Goal: Task Accomplishment & Management: Manage account settings

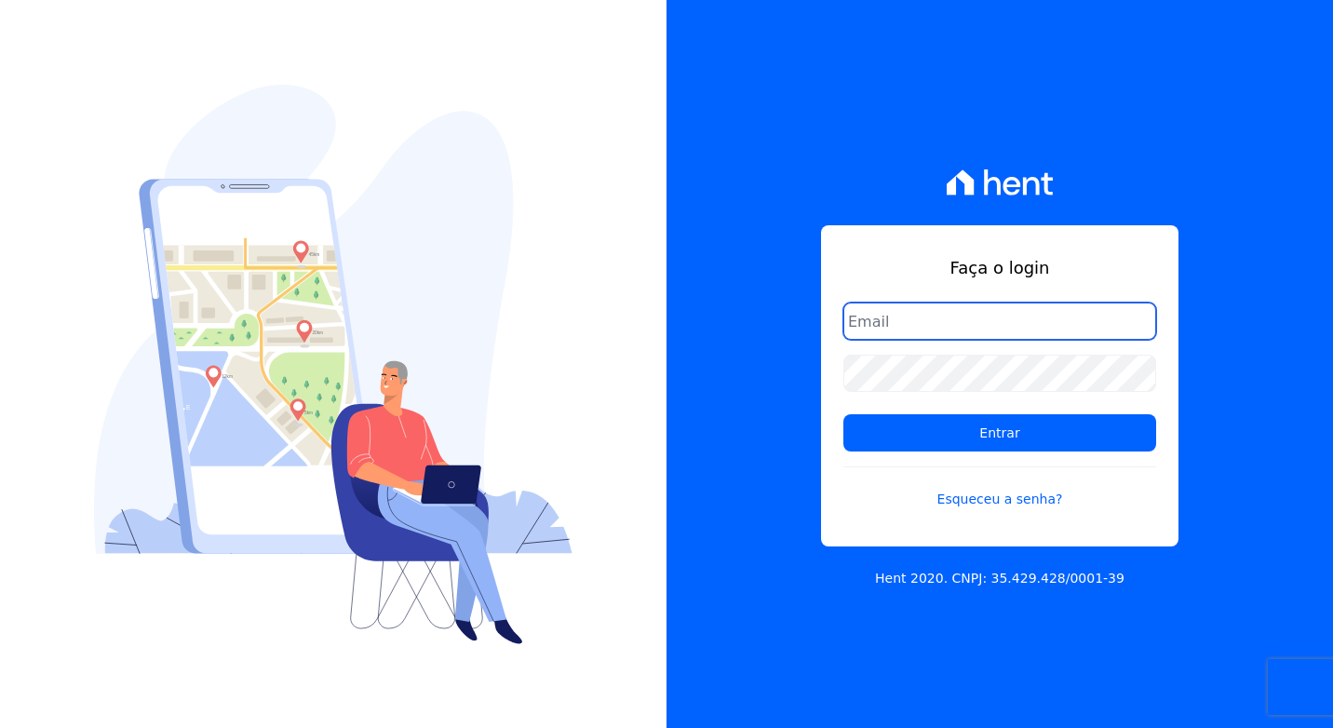
drag, startPoint x: 911, startPoint y: 317, endPoint x: 683, endPoint y: 249, distance: 238.2
click at [911, 317] on input "email" at bounding box center [999, 321] width 313 height 37
click at [864, 321] on input "email" at bounding box center [999, 321] width 313 height 37
click at [853, 290] on div "Faça o login Entrar Esqueceu a senha?" at bounding box center [999, 385] width 357 height 321
click at [939, 333] on input "email" at bounding box center [999, 321] width 313 height 37
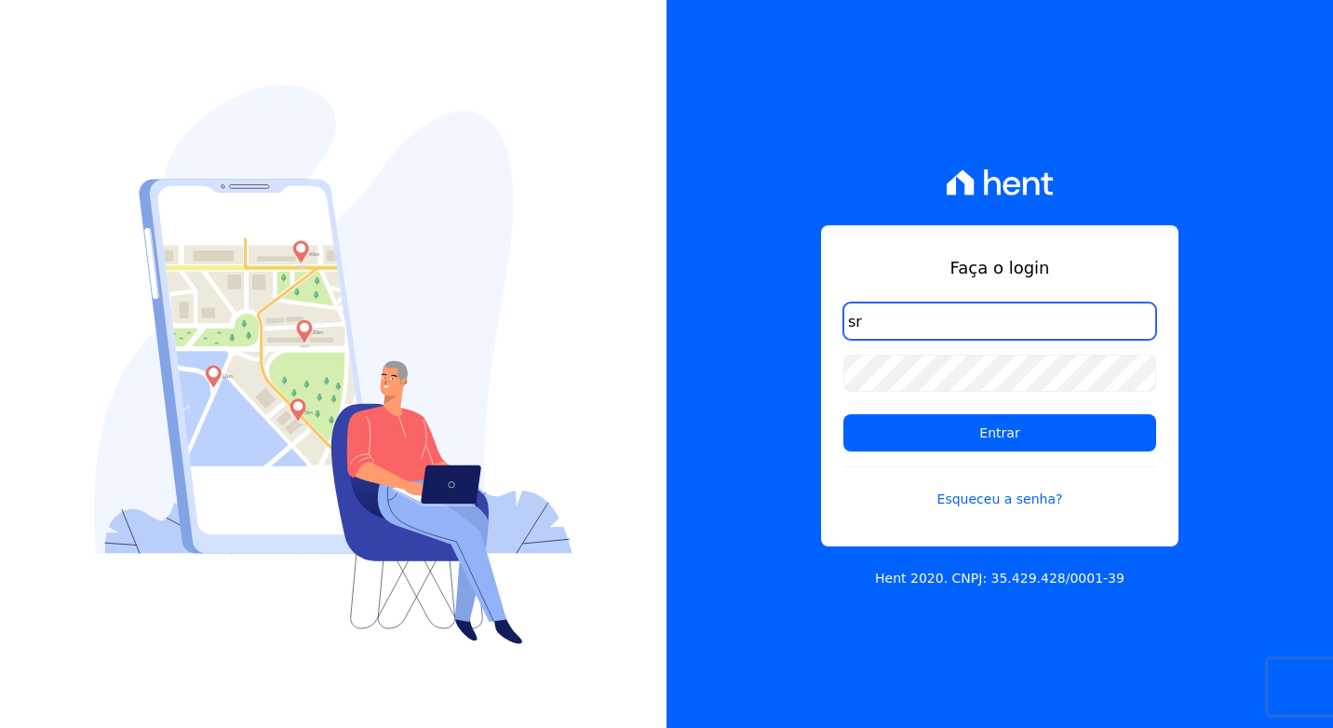
type input "s"
type input "[PERSON_NAME][EMAIL_ADDRESS][DOMAIN_NAME]"
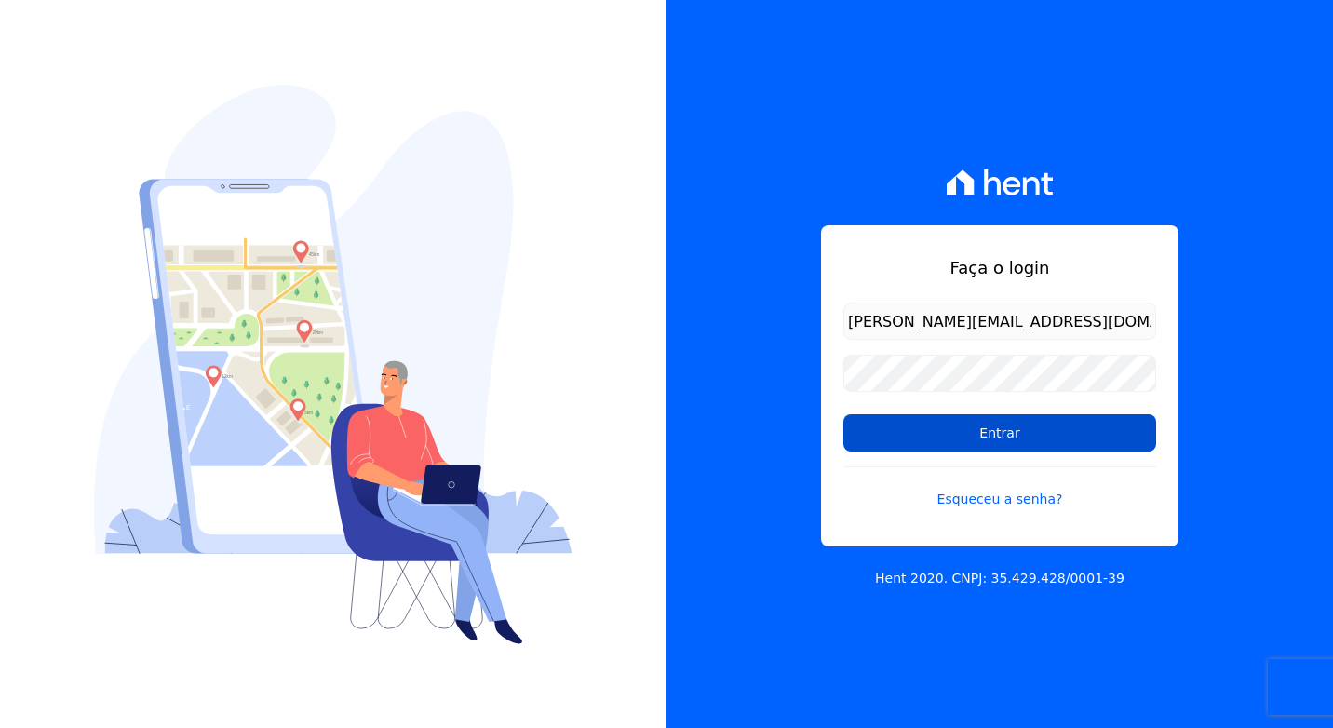
click at [1102, 418] on input "Entrar" at bounding box center [999, 432] width 313 height 37
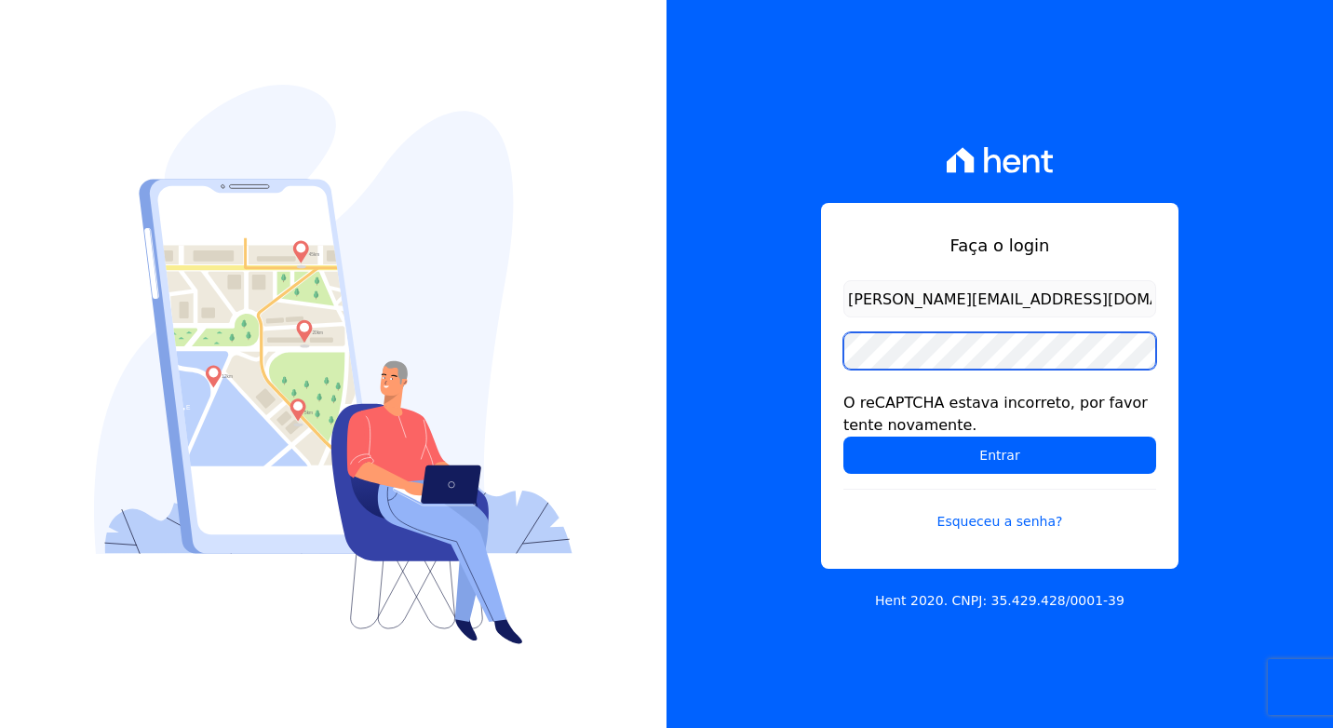
click at [843, 437] on input "Entrar" at bounding box center [999, 455] width 313 height 37
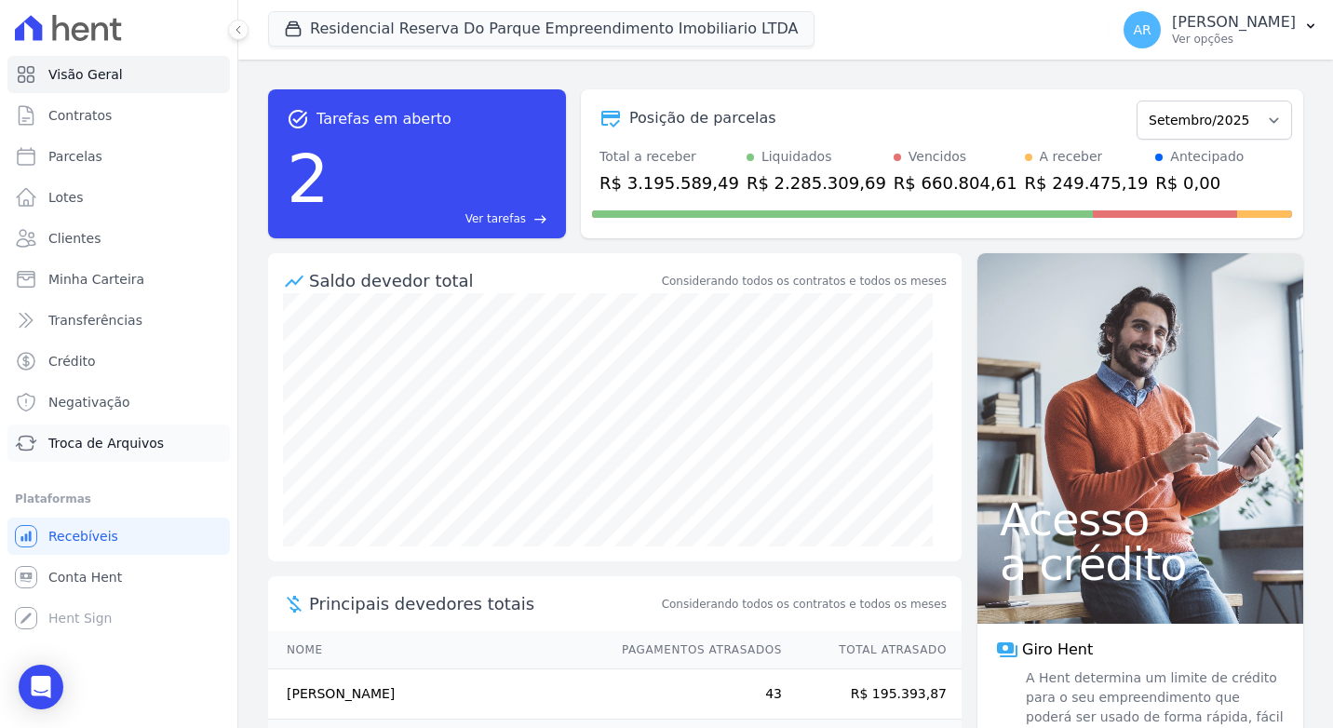
click at [96, 450] on span "Troca de Arquivos" at bounding box center [105, 443] width 115 height 19
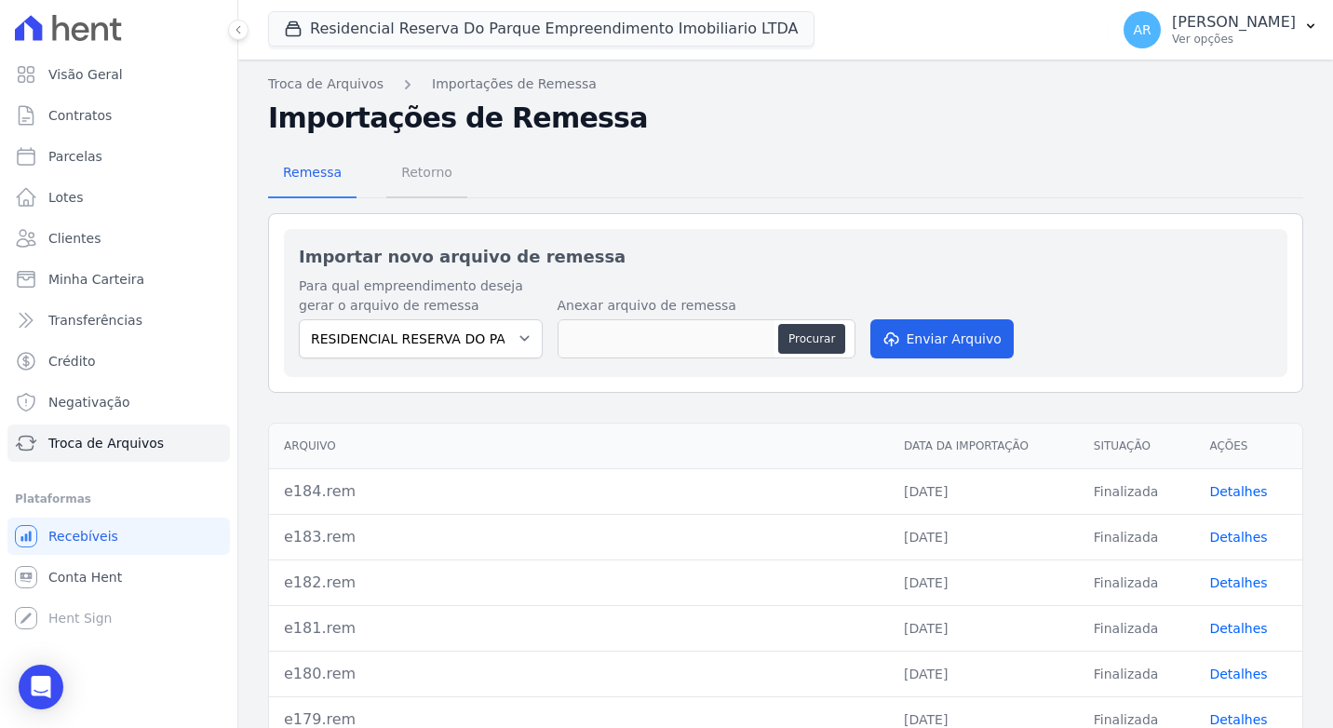
click at [409, 171] on span "Retorno" at bounding box center [427, 172] width 74 height 37
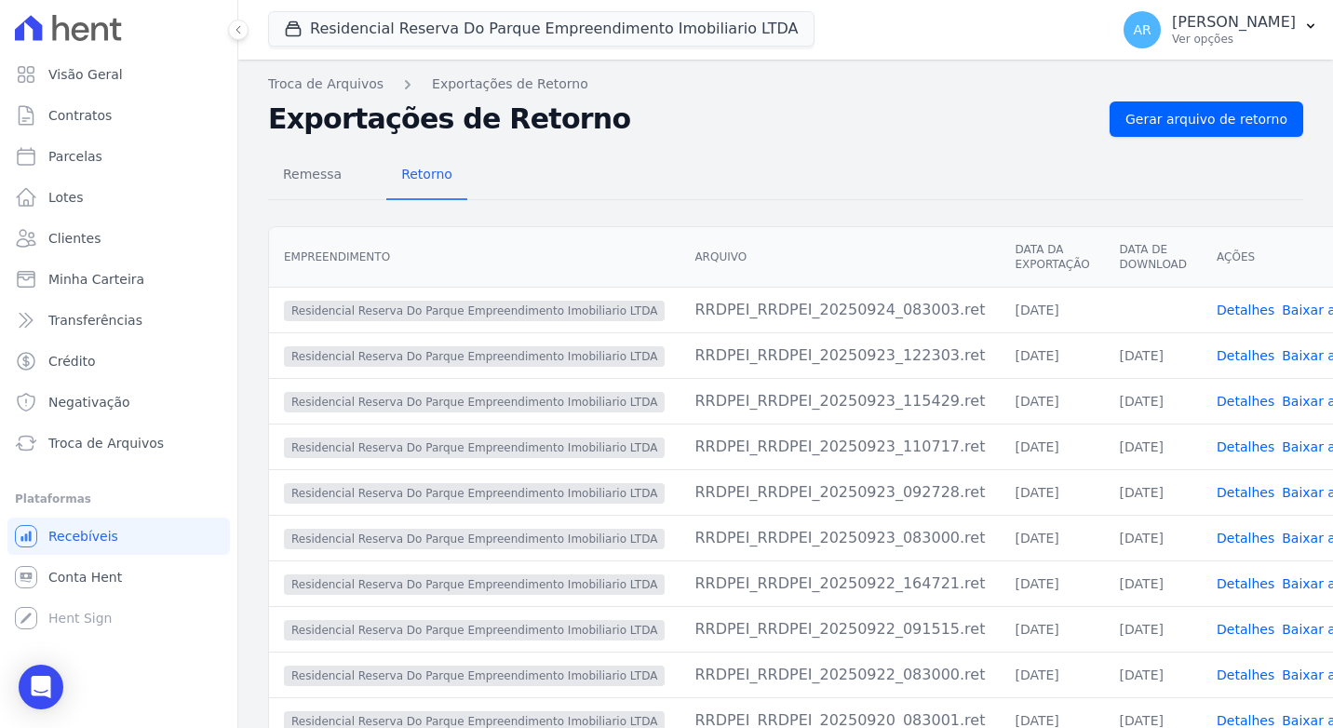
drag, startPoint x: 923, startPoint y: 317, endPoint x: 1050, endPoint y: 304, distance: 127.2
click at [1050, 304] on tr "Residencial Reserva Do Parque Empreendimento Imobiliario LTDA RRDPEI_RRDPEI_202…" at bounding box center [830, 310] width 1123 height 46
click at [864, 157] on div "Remessa Retorno" at bounding box center [785, 176] width 1035 height 48
click at [1282, 309] on link "Baixar arquivo" at bounding box center [1329, 310] width 95 height 15
click at [73, 580] on span "Conta Hent" at bounding box center [85, 577] width 74 height 19
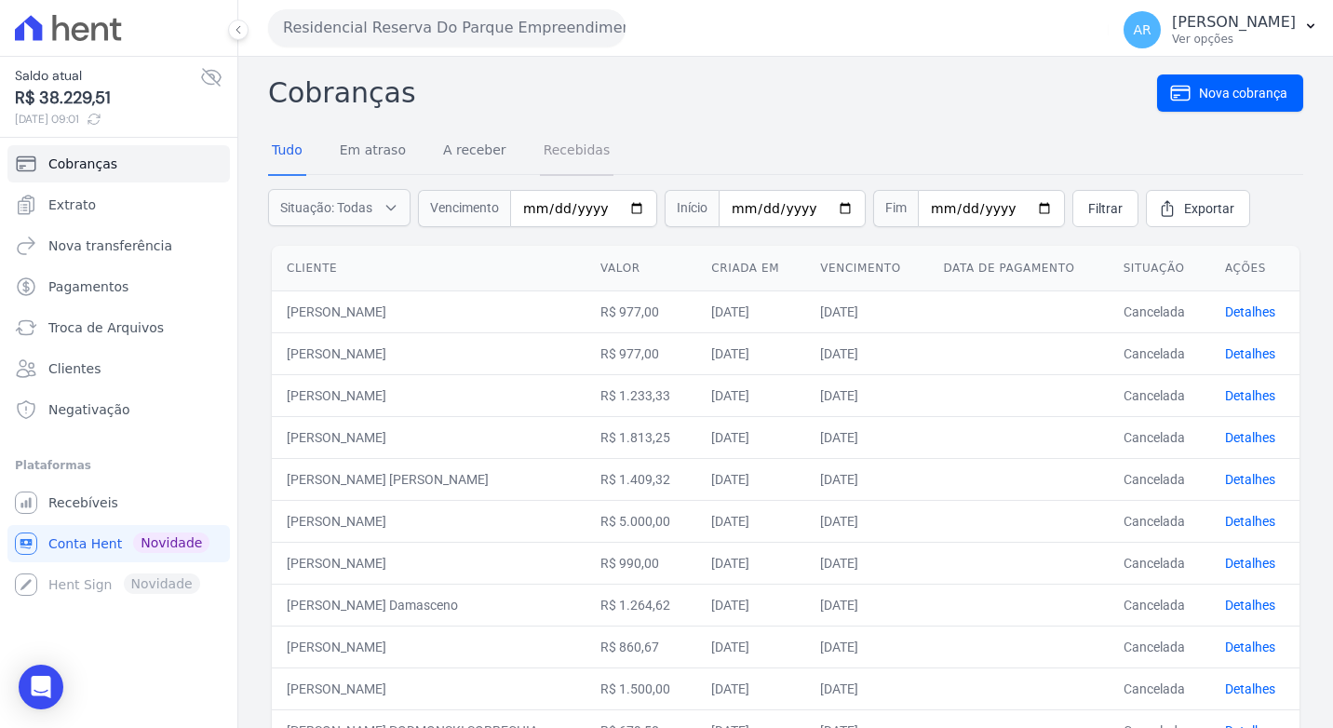
click at [540, 150] on link "Recebidas" at bounding box center [577, 152] width 74 height 48
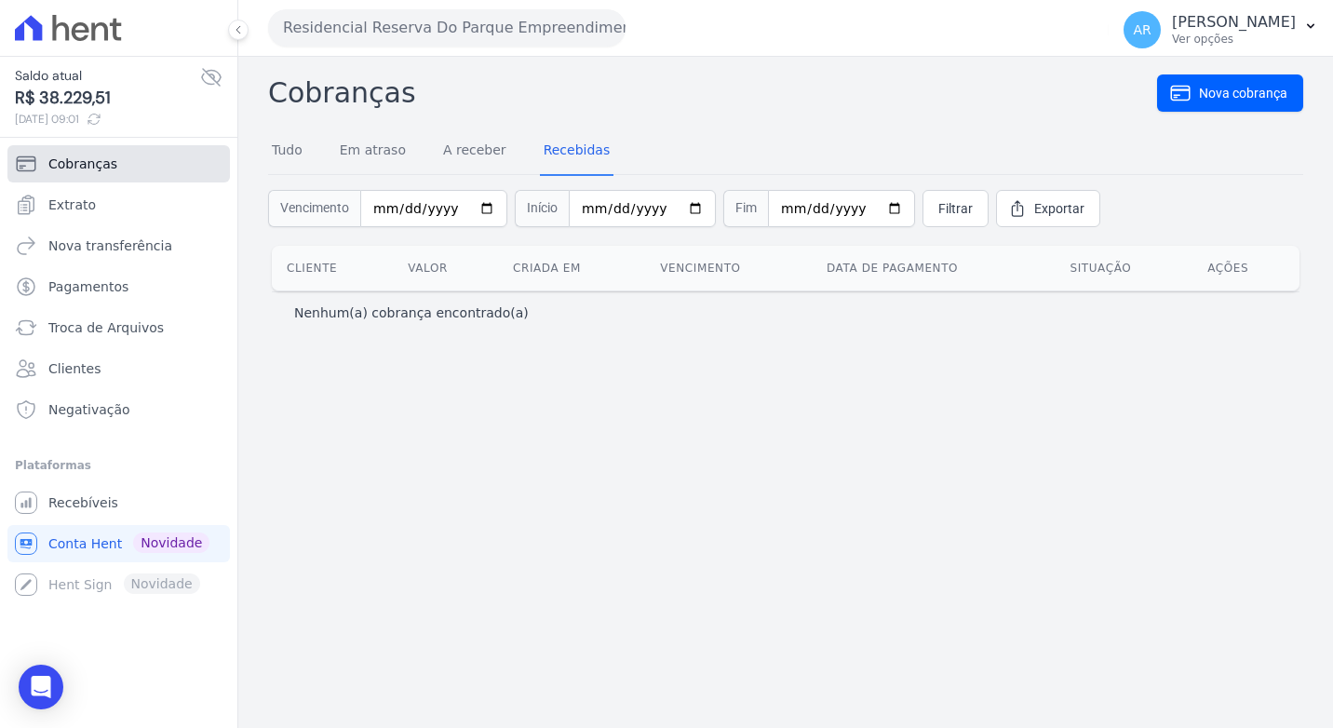
click at [55, 170] on span "Cobranças" at bounding box center [82, 164] width 69 height 19
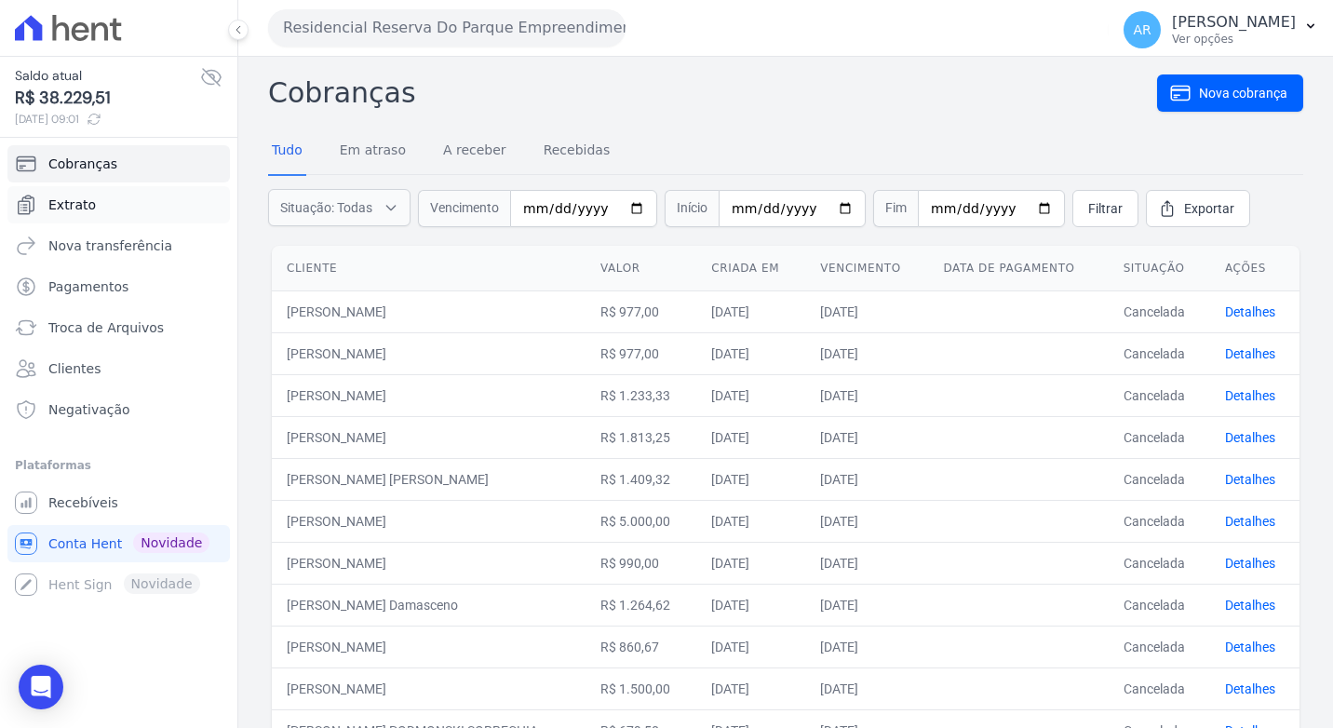
click at [49, 216] on link "Extrato" at bounding box center [118, 204] width 222 height 37
